Goal: Task Accomplishment & Management: Complete application form

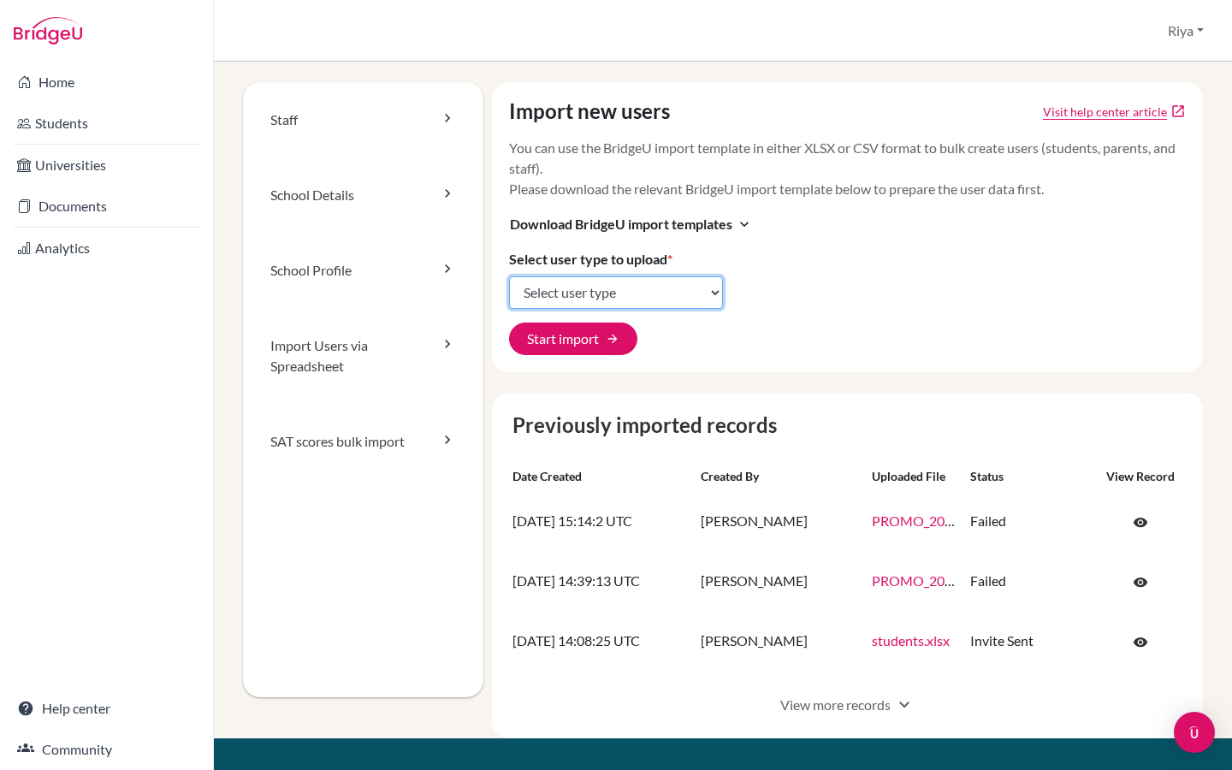
click at [602, 295] on select "Select user type Students Students and parents Parents Advisors Report writers" at bounding box center [616, 292] width 214 height 33
select select "students"
click at [509, 276] on select "Select user type Students Students and parents Parents Advisors Report writers" at bounding box center [616, 292] width 214 height 33
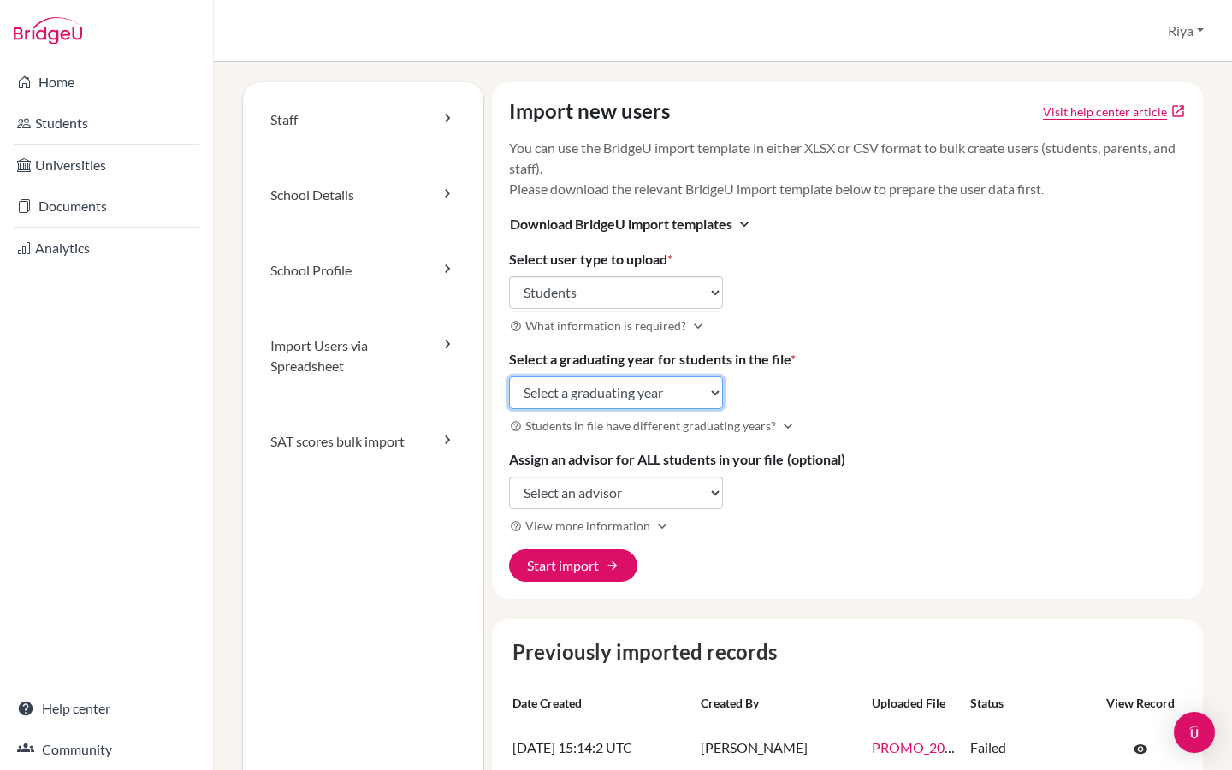
click at [577, 407] on select "Select a graduating year 2024 2025 2026 2027 2028 2029" at bounding box center [616, 392] width 214 height 33
click at [509, 376] on select "Select a graduating year 2024 2025 2026 2027 2028 2029" at bounding box center [616, 392] width 214 height 33
click at [577, 405] on select "Select a graduating year 2024 2025 2026 2027 2028 2029" at bounding box center [616, 392] width 214 height 33
select select "2027"
click at [509, 376] on select "Select a graduating year 2024 2025 2026 2027 2028 2029" at bounding box center [616, 392] width 214 height 33
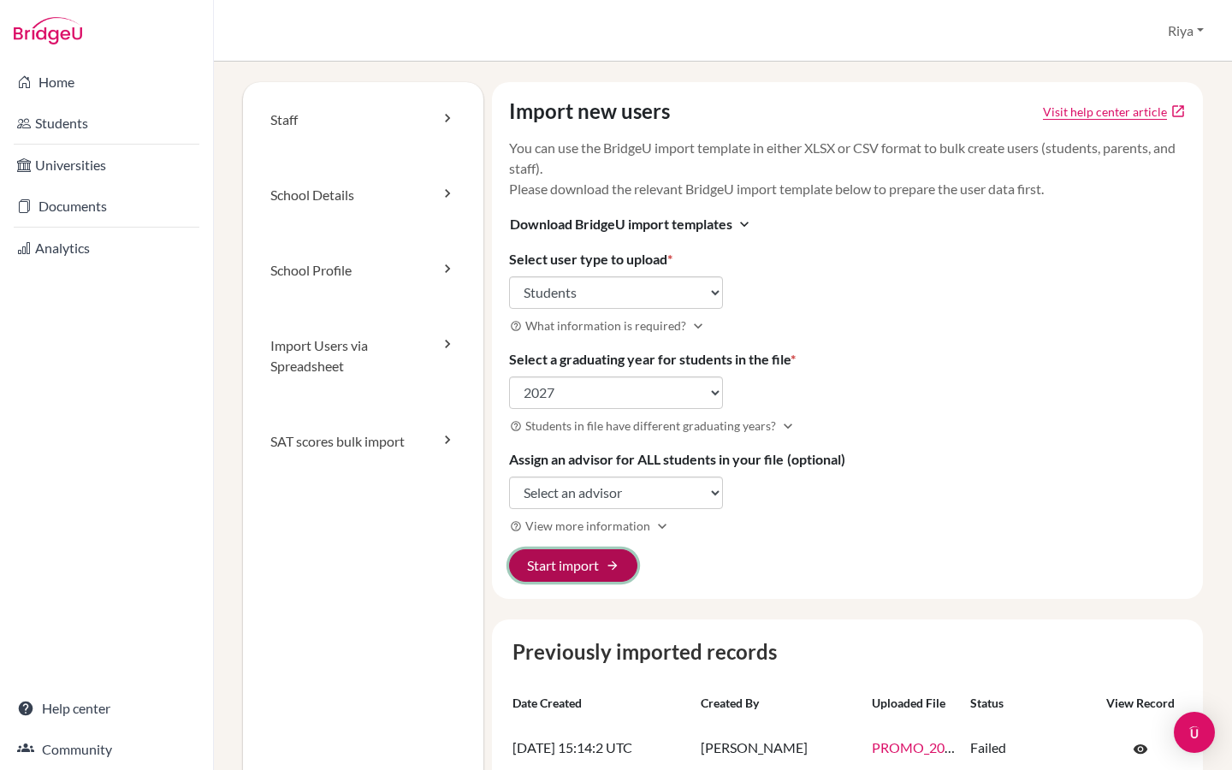
click at [588, 571] on button "Start import arrow_forward" at bounding box center [573, 565] width 128 height 33
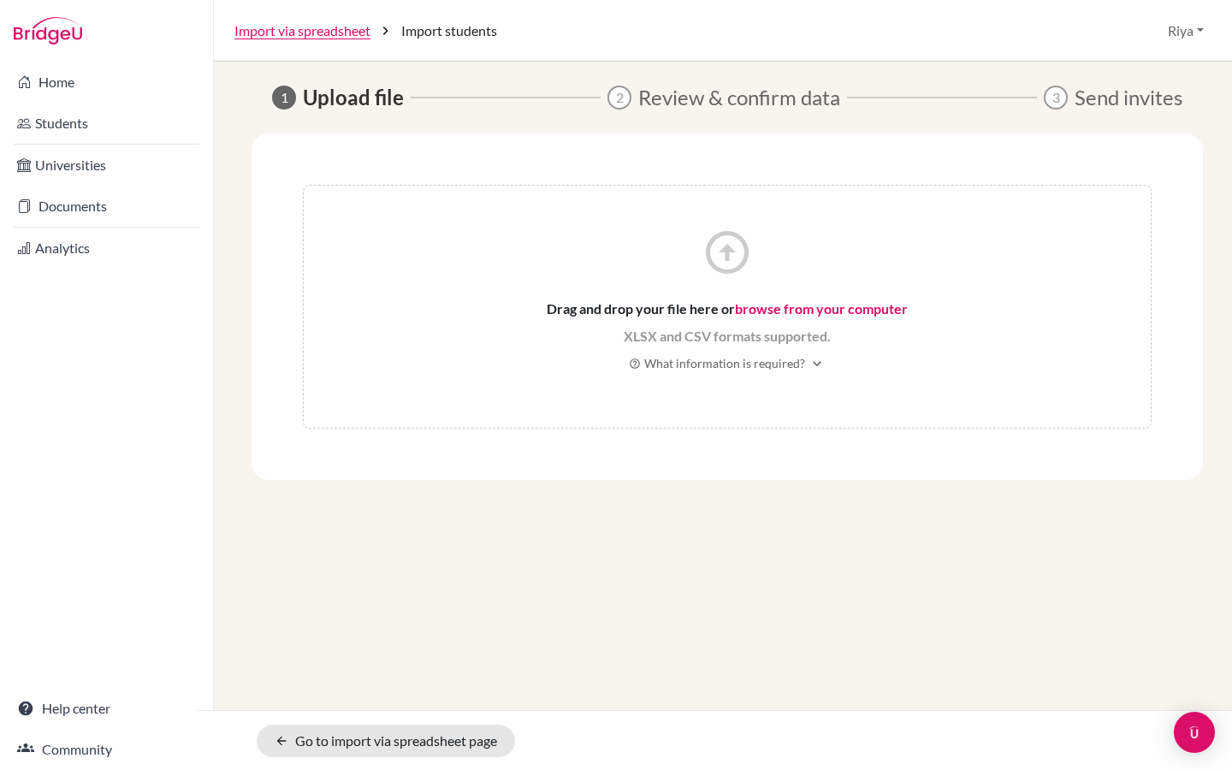
click at [784, 299] on span "Drag and drop your file here or browse from your computer" at bounding box center [727, 309] width 361 height 21
click at [784, 310] on link "browse from your computer" at bounding box center [821, 308] width 173 height 16
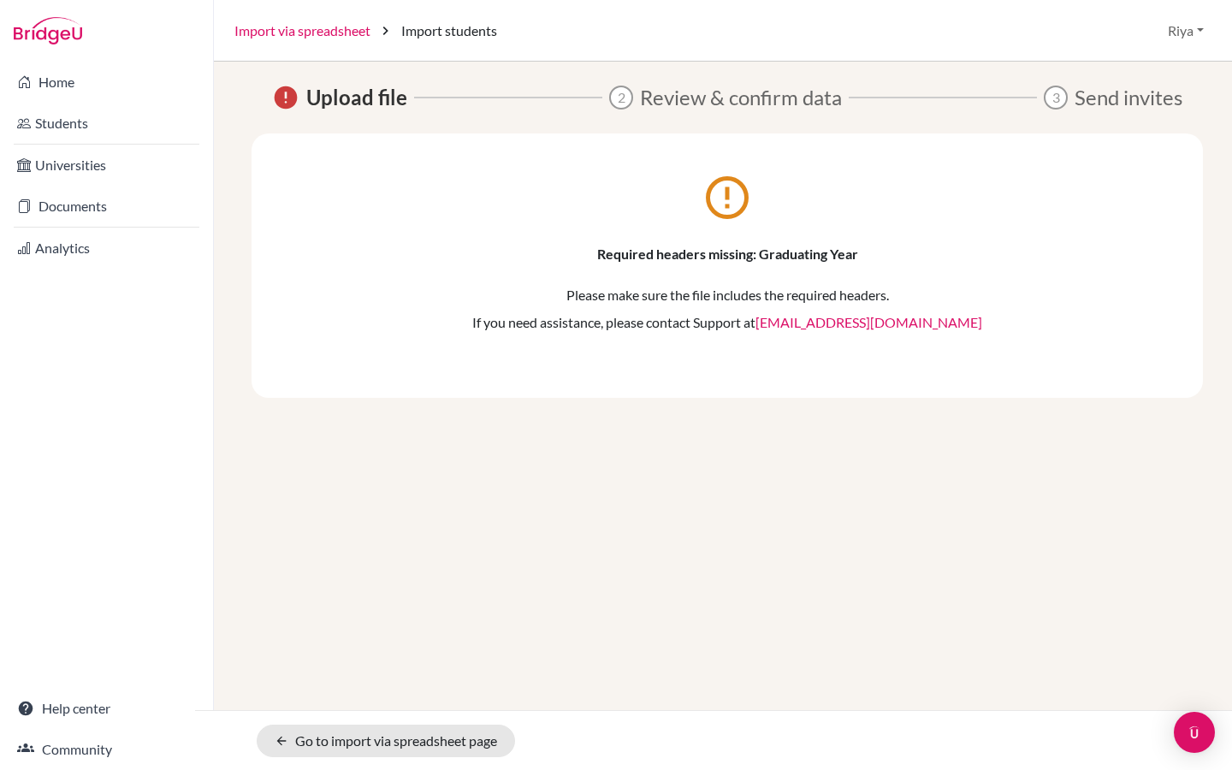
click at [346, 28] on link "Import via spreadsheet" at bounding box center [302, 31] width 136 height 21
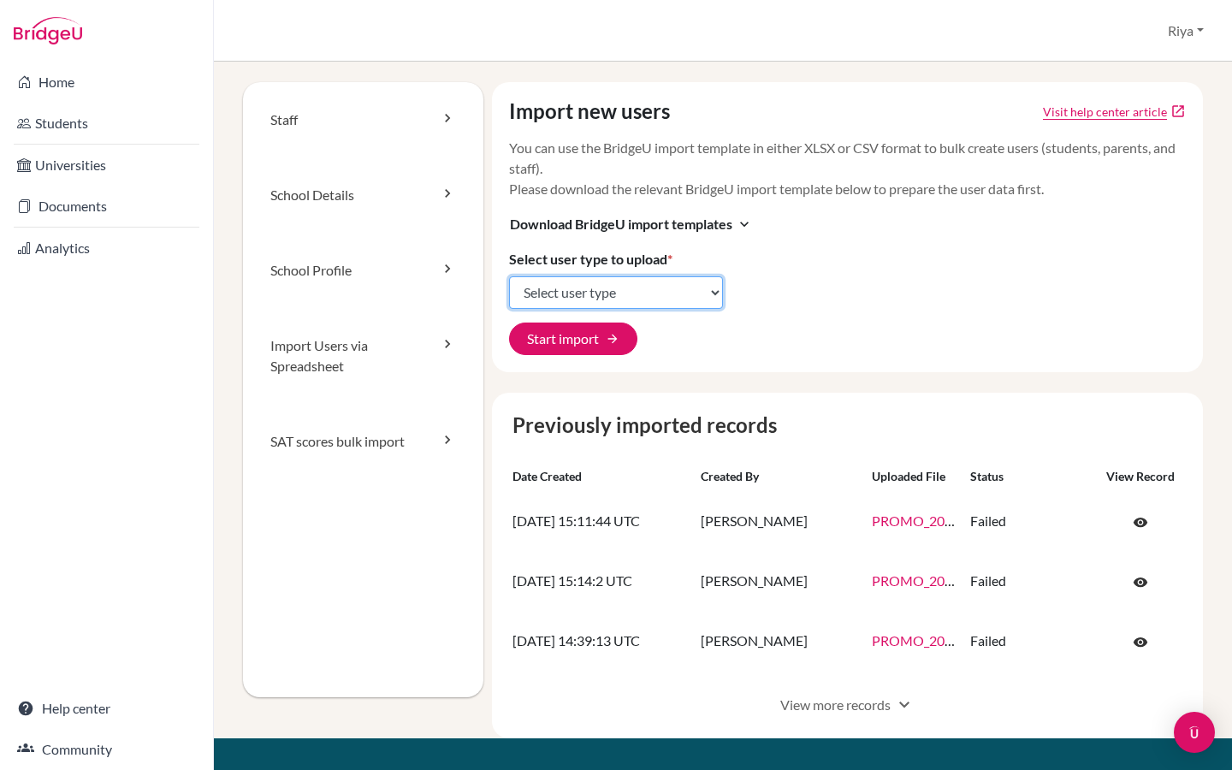
click at [565, 282] on select "Select user type Students Students and parents Parents Advisors Report writers" at bounding box center [616, 292] width 214 height 33
select select "students"
click at [509, 276] on select "Select user type Students Students and parents Parents Advisors Report writers" at bounding box center [616, 292] width 214 height 33
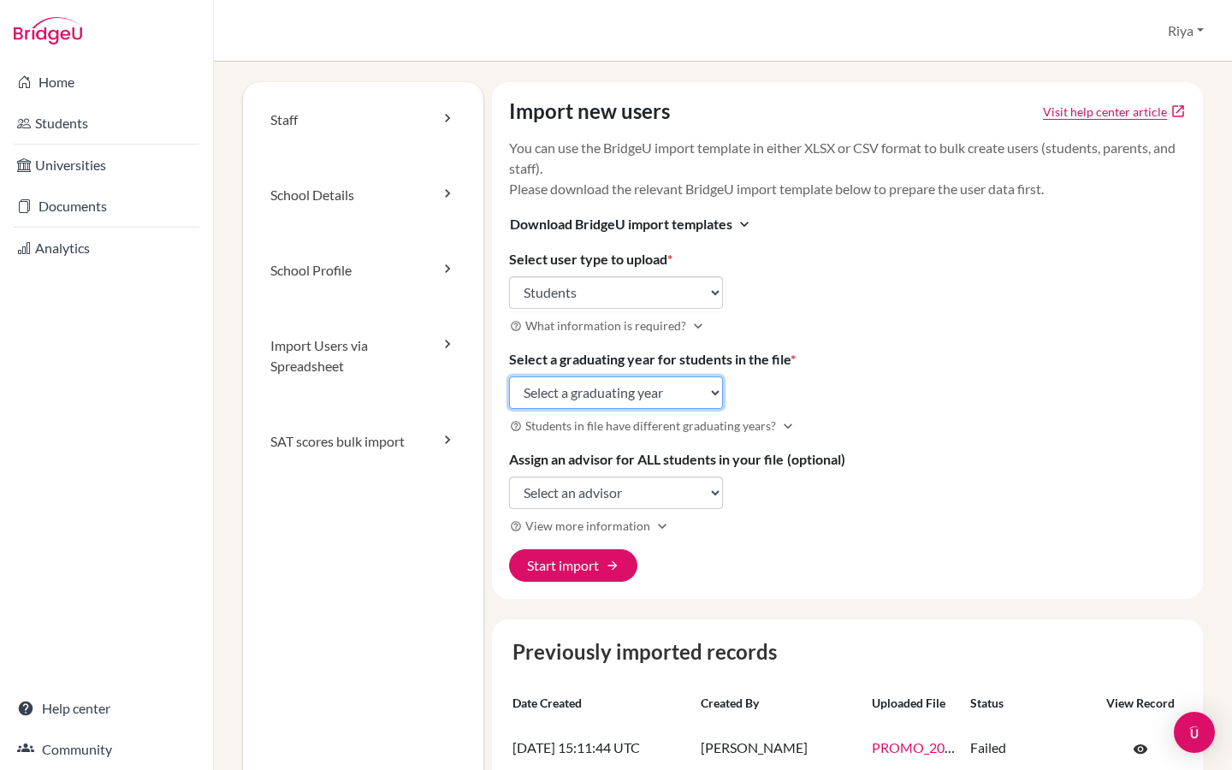
click at [615, 386] on select "Select a graduating year 2024 2025 2026 2027 2028 2029" at bounding box center [616, 392] width 214 height 33
select select "2027"
click at [509, 376] on select "Select a graduating year 2024 2025 2026 2027 2028 2029" at bounding box center [616, 392] width 214 height 33
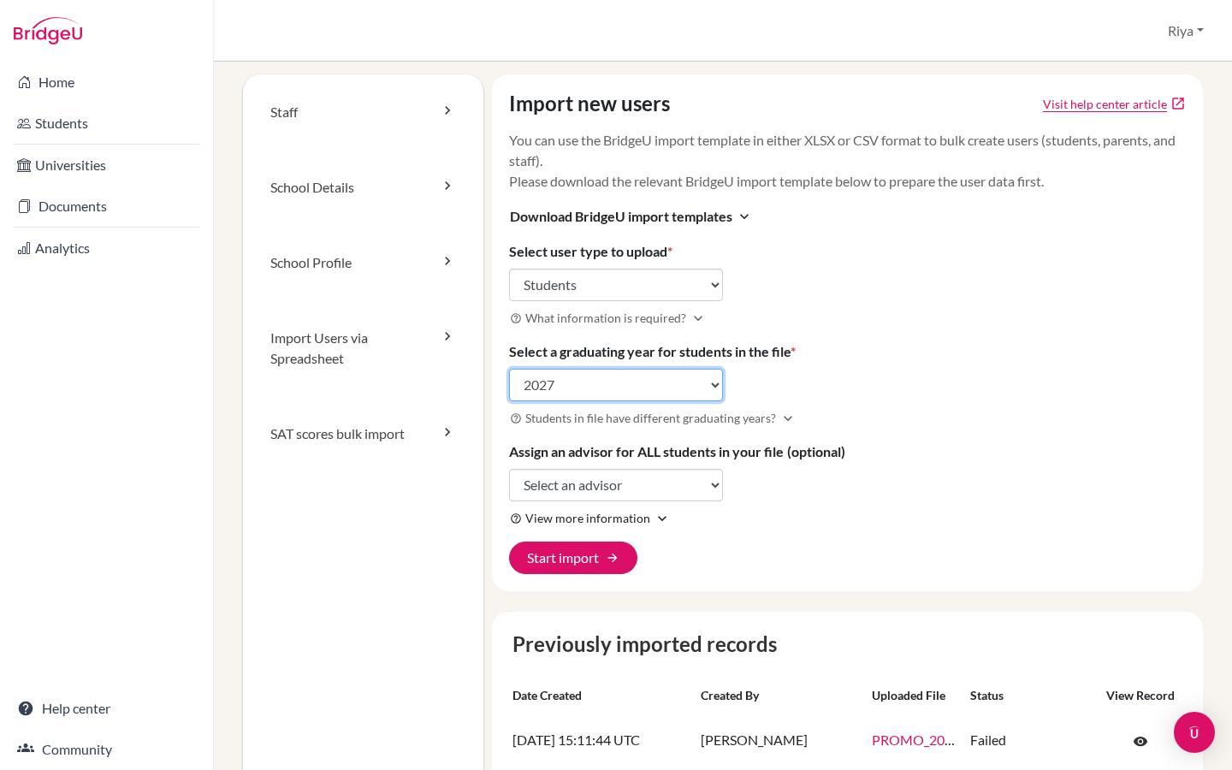
scroll to position [3, 0]
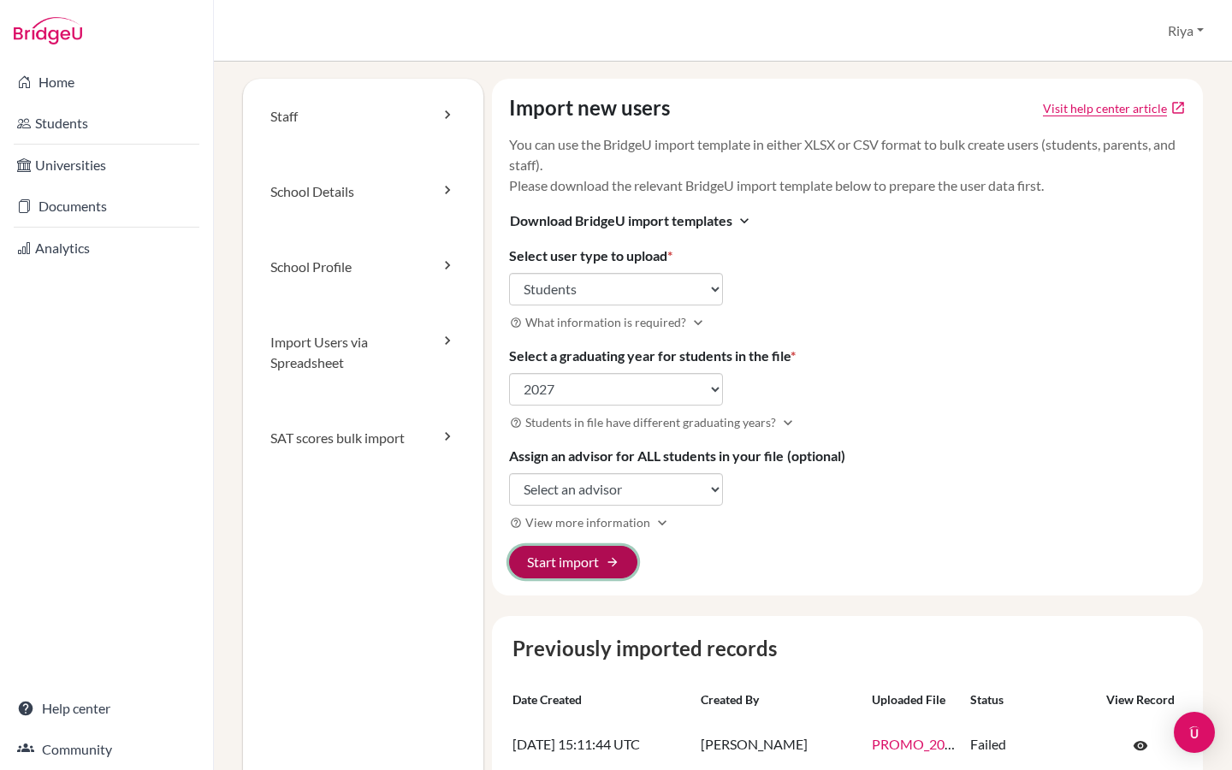
click at [591, 563] on button "Start import arrow_forward" at bounding box center [573, 562] width 128 height 33
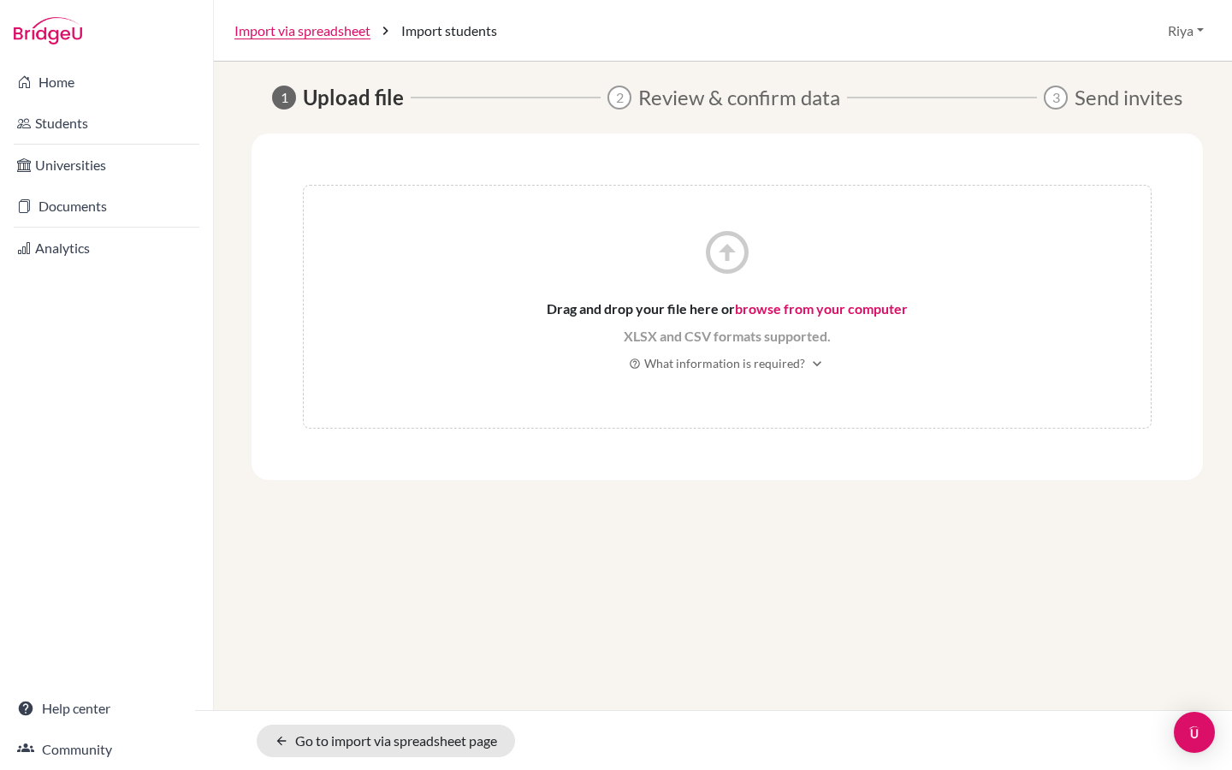
click at [857, 309] on link "browse from your computer" at bounding box center [821, 308] width 173 height 16
click at [713, 310] on span "Drag and drop your file here or browse from your computer" at bounding box center [727, 309] width 361 height 21
click at [756, 309] on link "browse from your computer" at bounding box center [821, 308] width 173 height 16
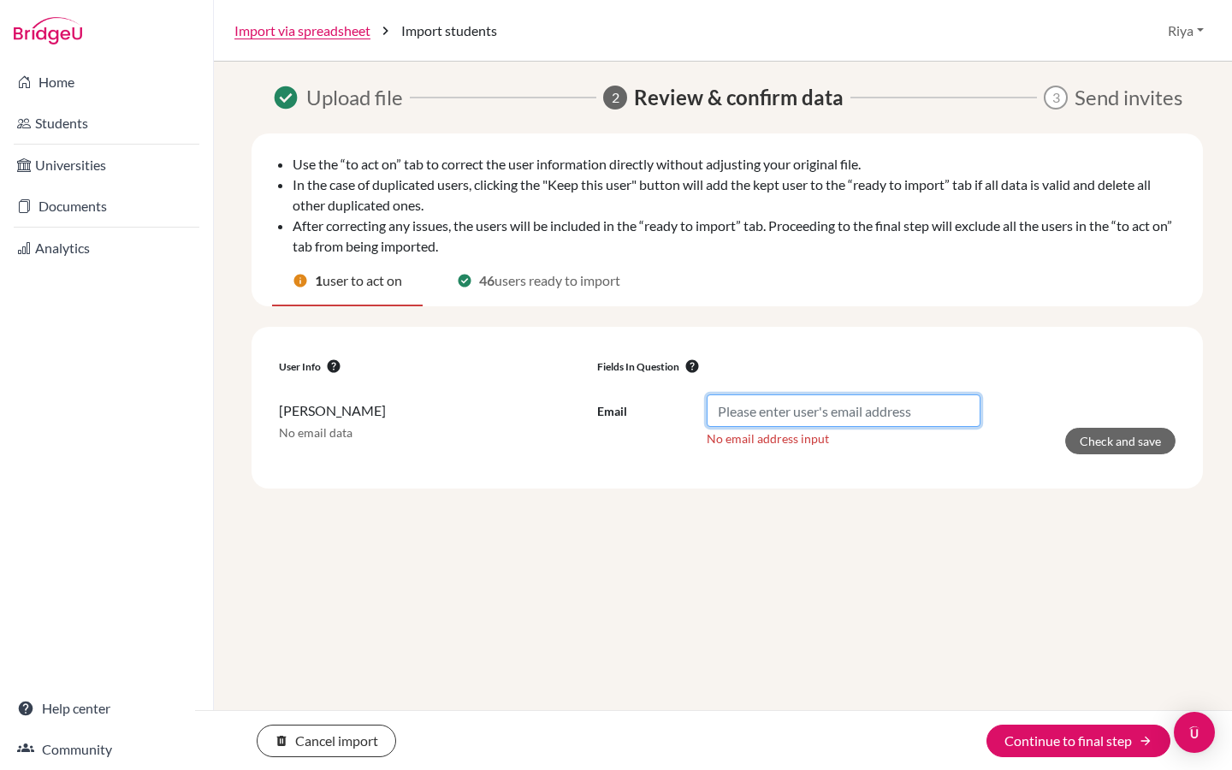
click at [763, 411] on input "Email" at bounding box center [844, 410] width 274 height 33
click at [1108, 443] on button "Check and save" at bounding box center [1120, 441] width 110 height 27
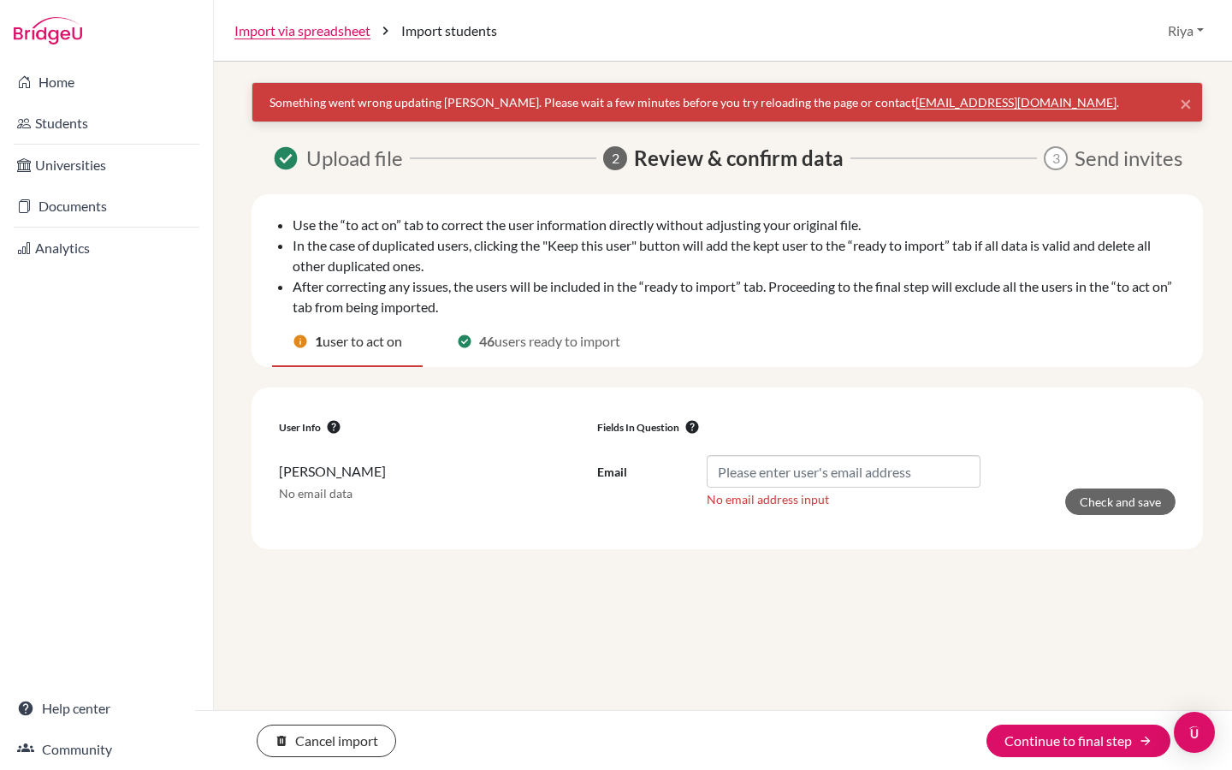
click at [547, 340] on span "users ready to import" at bounding box center [557, 341] width 126 height 21
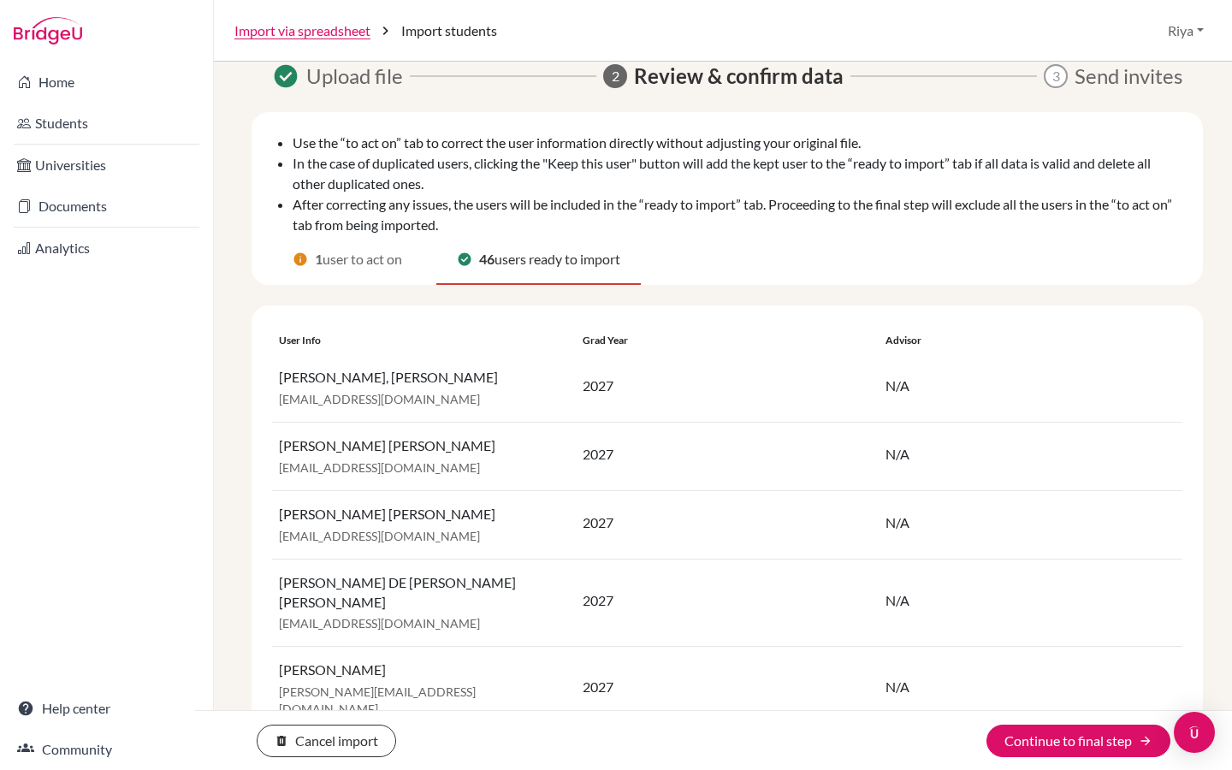
scroll to position [86, 0]
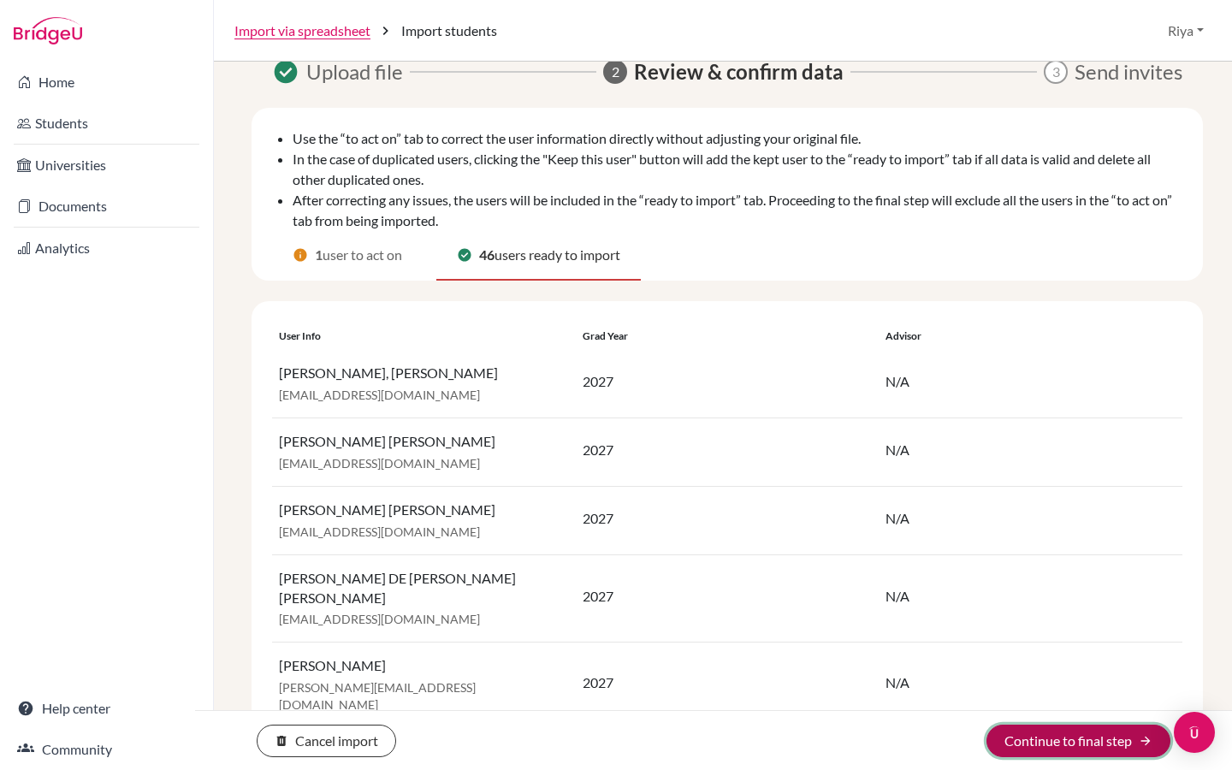
click at [1049, 746] on button "Continue to final step arrow_forward" at bounding box center [1078, 741] width 184 height 33
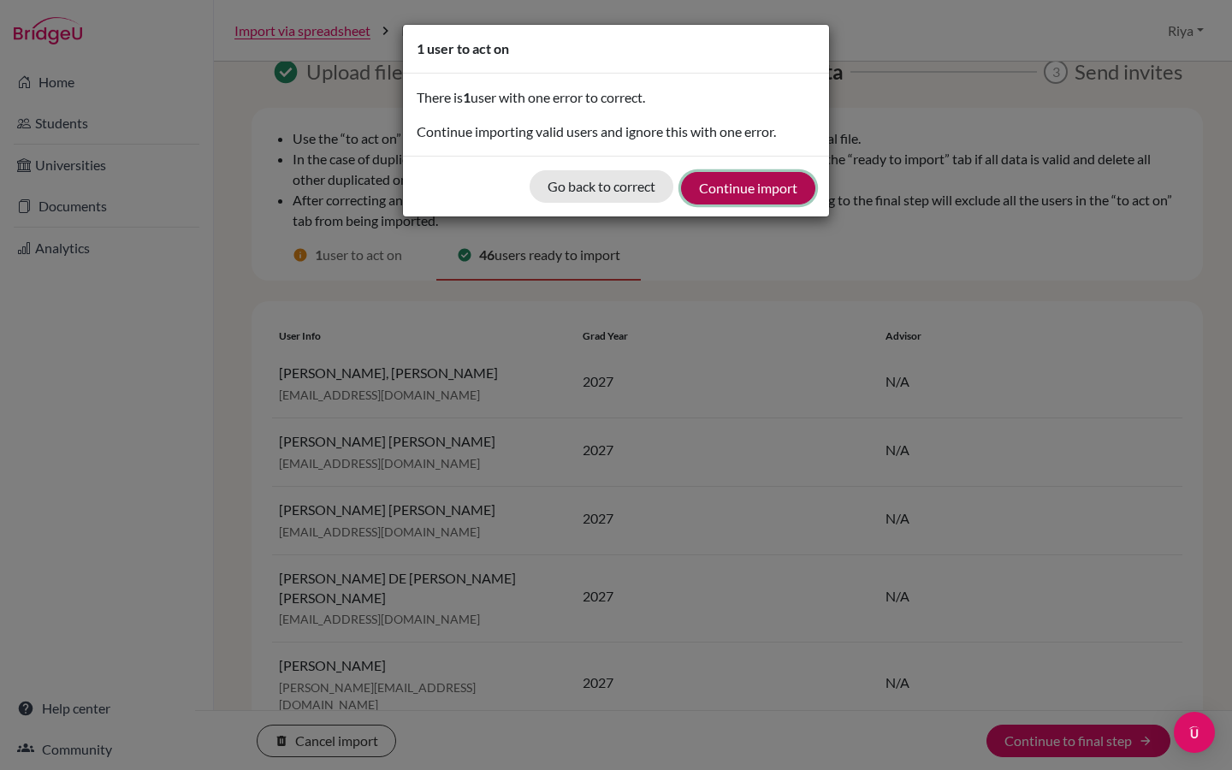
click at [757, 192] on button "Continue import" at bounding box center [748, 188] width 134 height 33
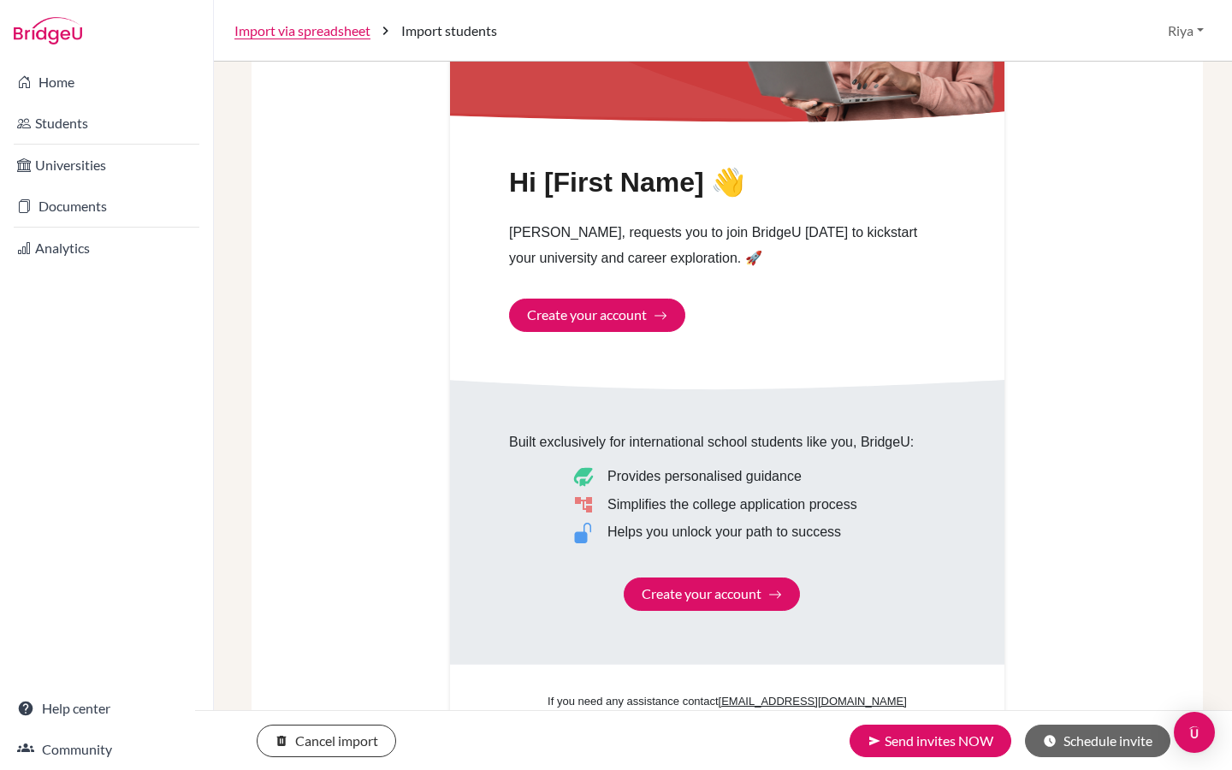
scroll to position [918, 0]
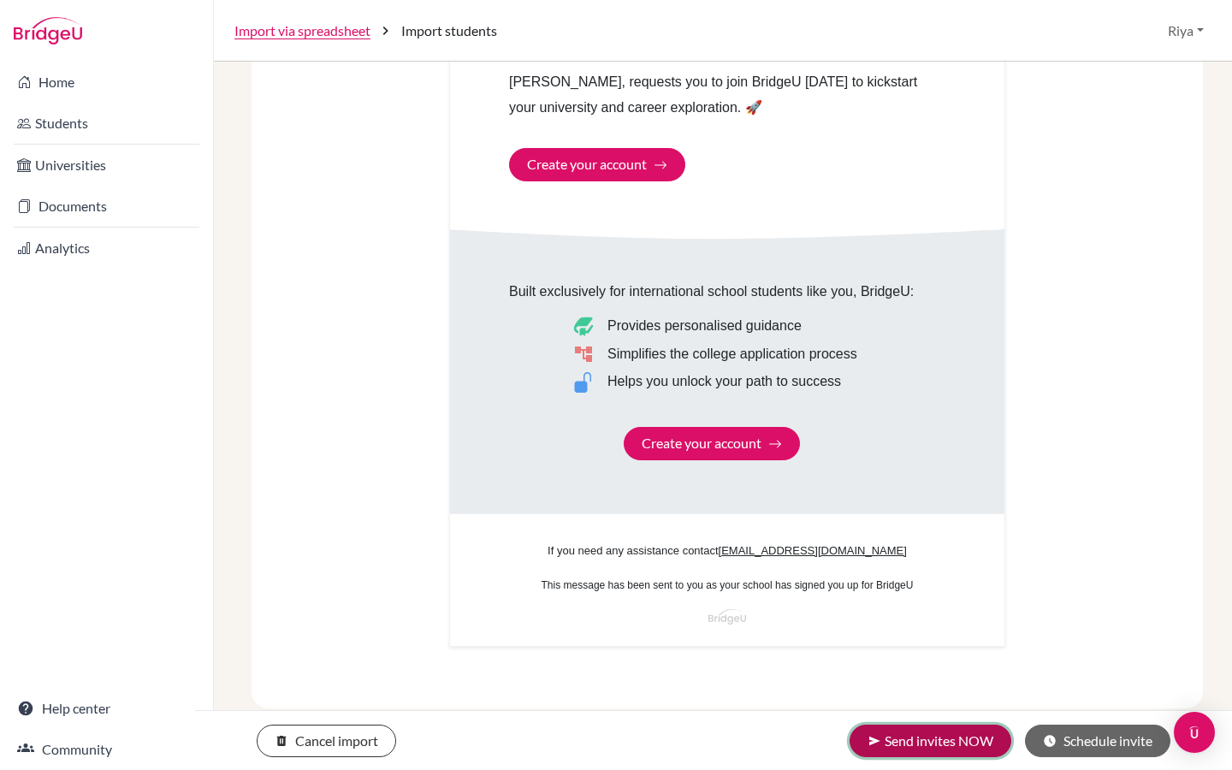
click at [896, 741] on button "send Send invites NOW" at bounding box center [930, 741] width 162 height 33
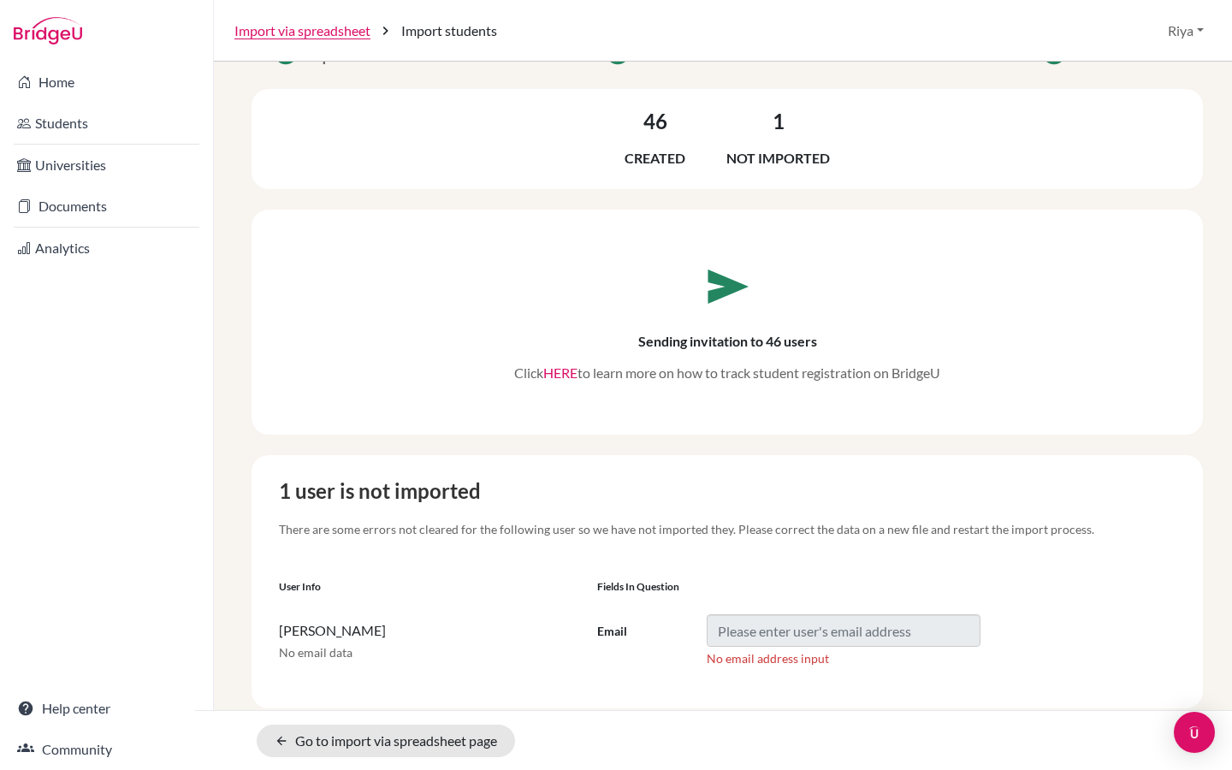
scroll to position [74, 0]
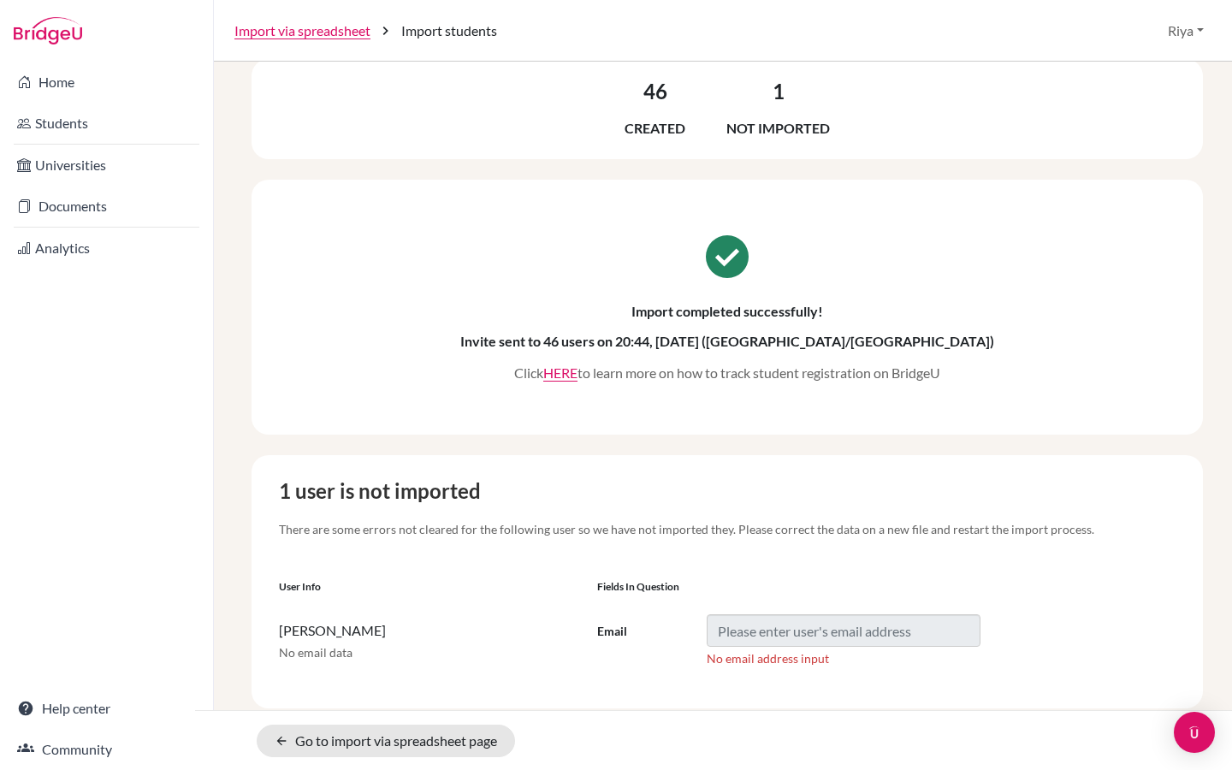
drag, startPoint x: 463, startPoint y: 634, endPoint x: 269, endPoint y: 631, distance: 194.2
click at [269, 631] on div "1 user is not imported There are some errors not cleared for the following user…" at bounding box center [726, 581] width 951 height 253
copy div "1 user is not imported There are some errors not cleared for the following user…"
click at [559, 376] on link "HERE" at bounding box center [560, 372] width 34 height 16
click at [93, 120] on link "Students" at bounding box center [106, 123] width 206 height 34
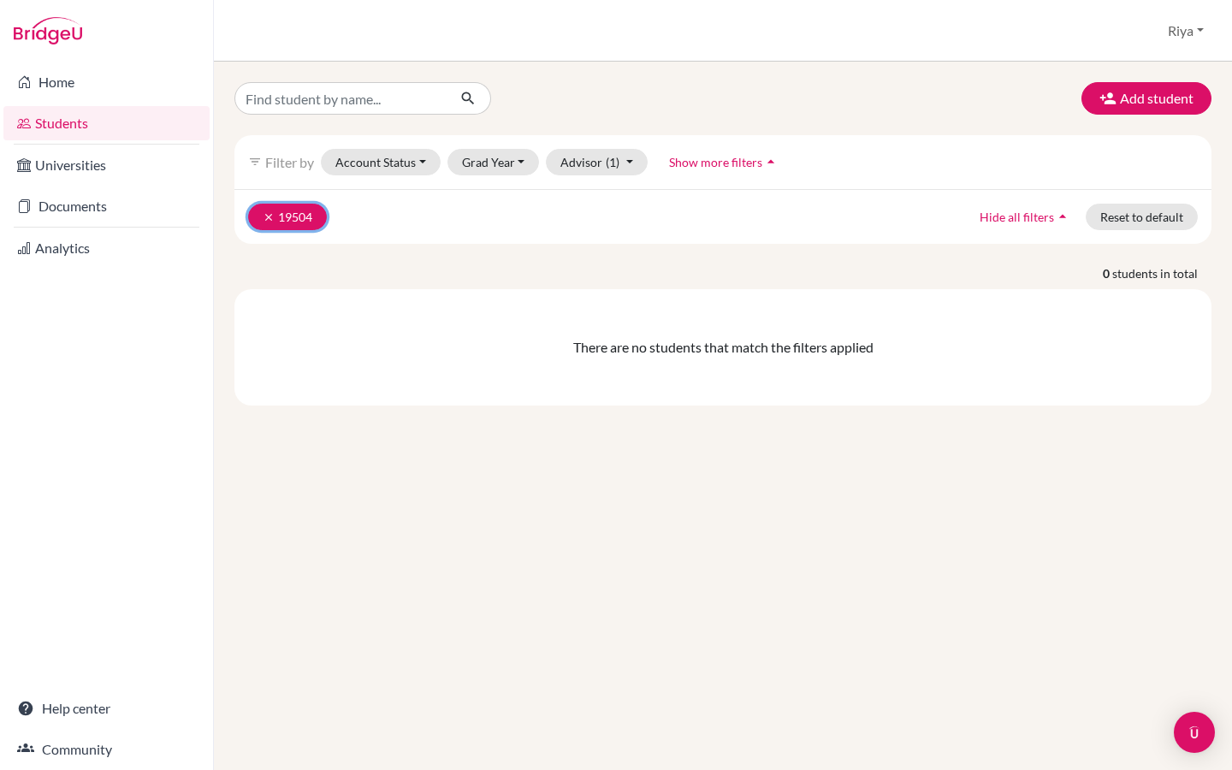
click at [309, 209] on button "clear 19504" at bounding box center [287, 217] width 79 height 27
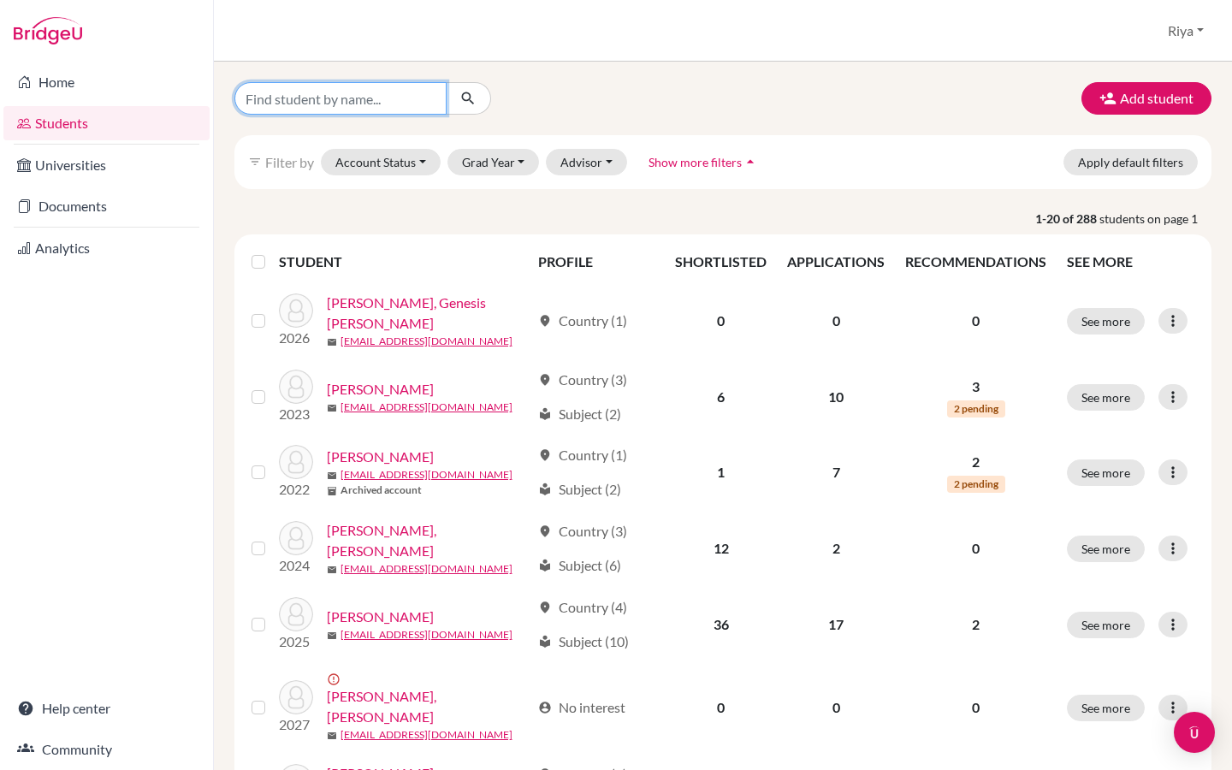
click at [355, 104] on input "Find student by name..." at bounding box center [340, 98] width 212 height 33
paste input "DANIEL ENRIQUE"
type input "DANIEL ENRIQUE"
click at [468, 105] on icon "submit" at bounding box center [467, 98] width 17 height 17
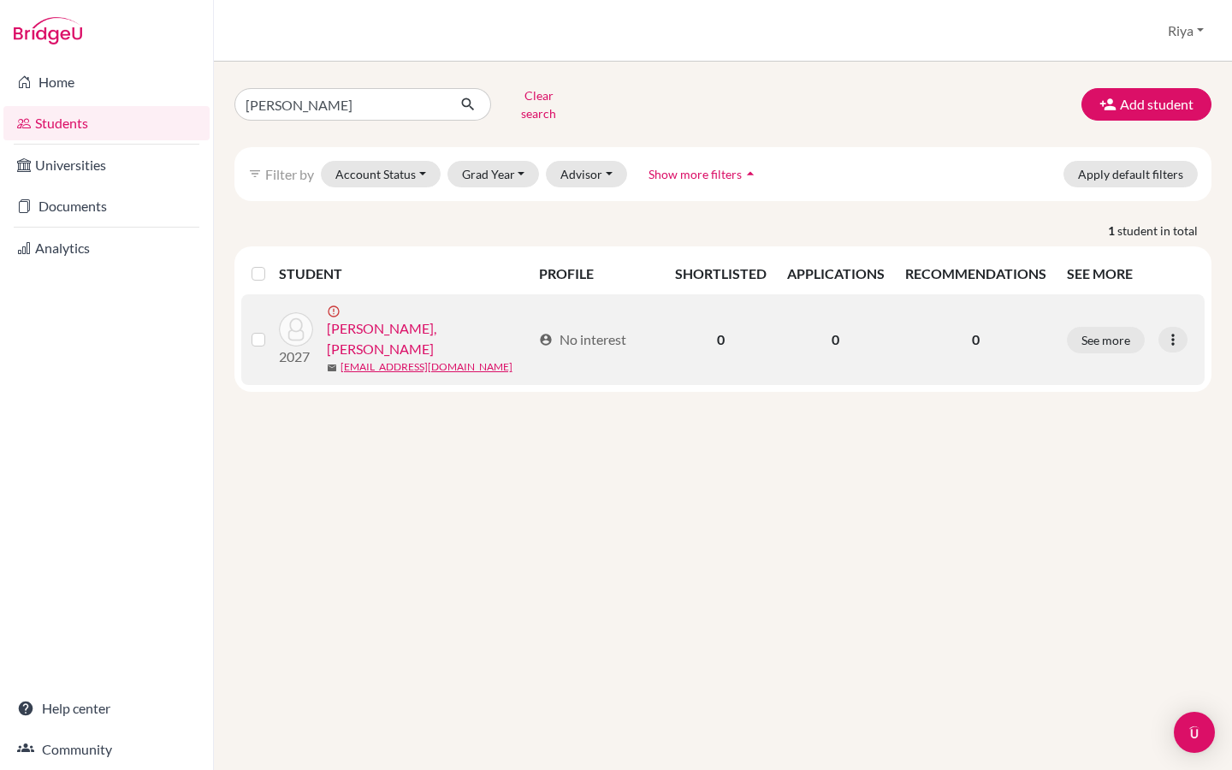
click at [409, 322] on link "JANNA ESPIN, DANIEL ENRIQUE" at bounding box center [429, 338] width 205 height 41
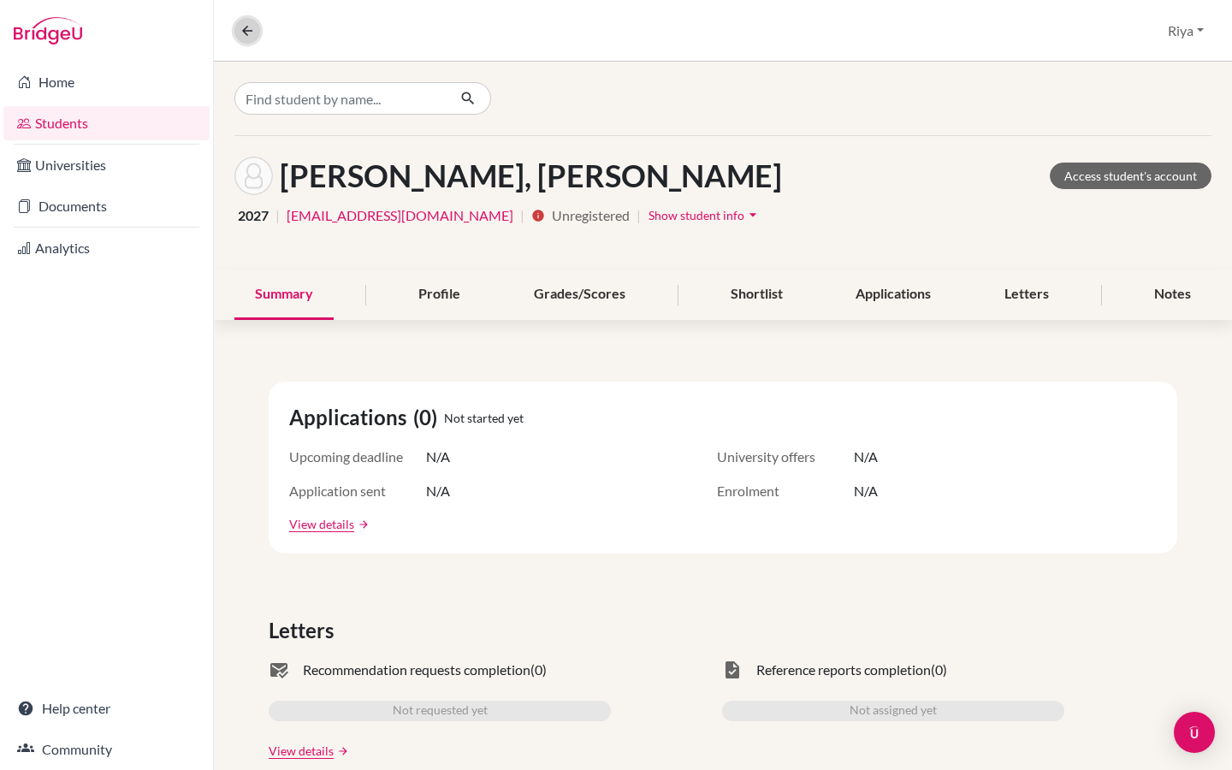
click at [251, 30] on icon at bounding box center [247, 30] width 15 height 15
